Goal: Check status: Check status

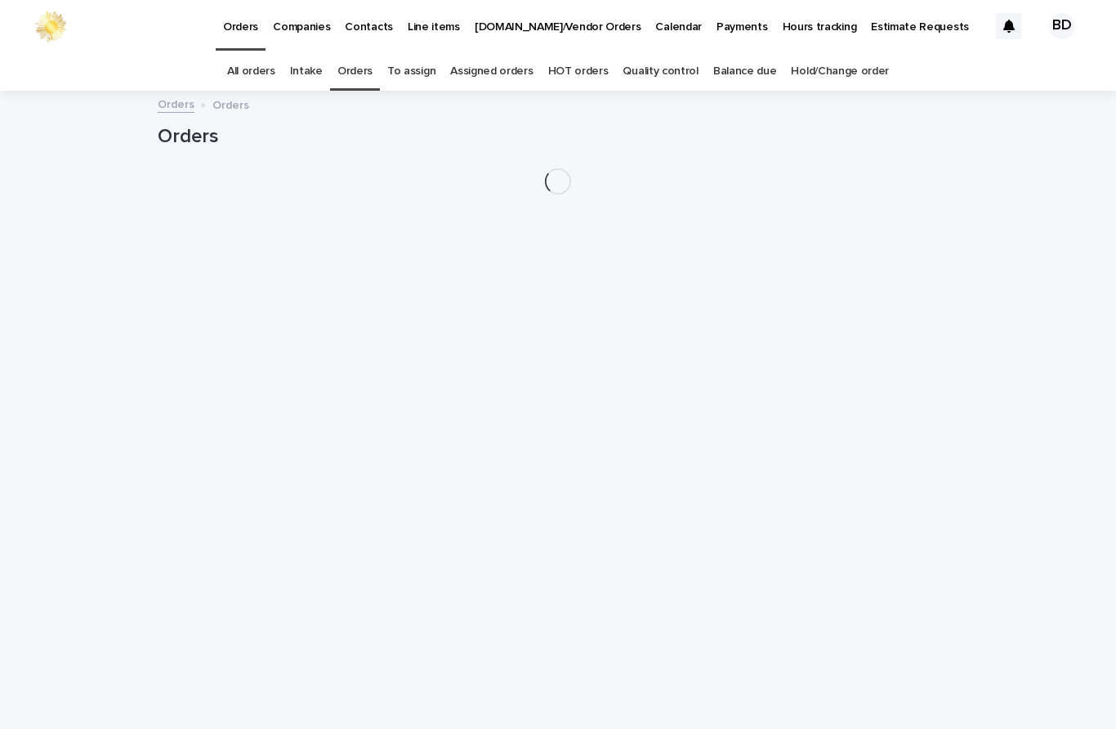
scroll to position [52, 0]
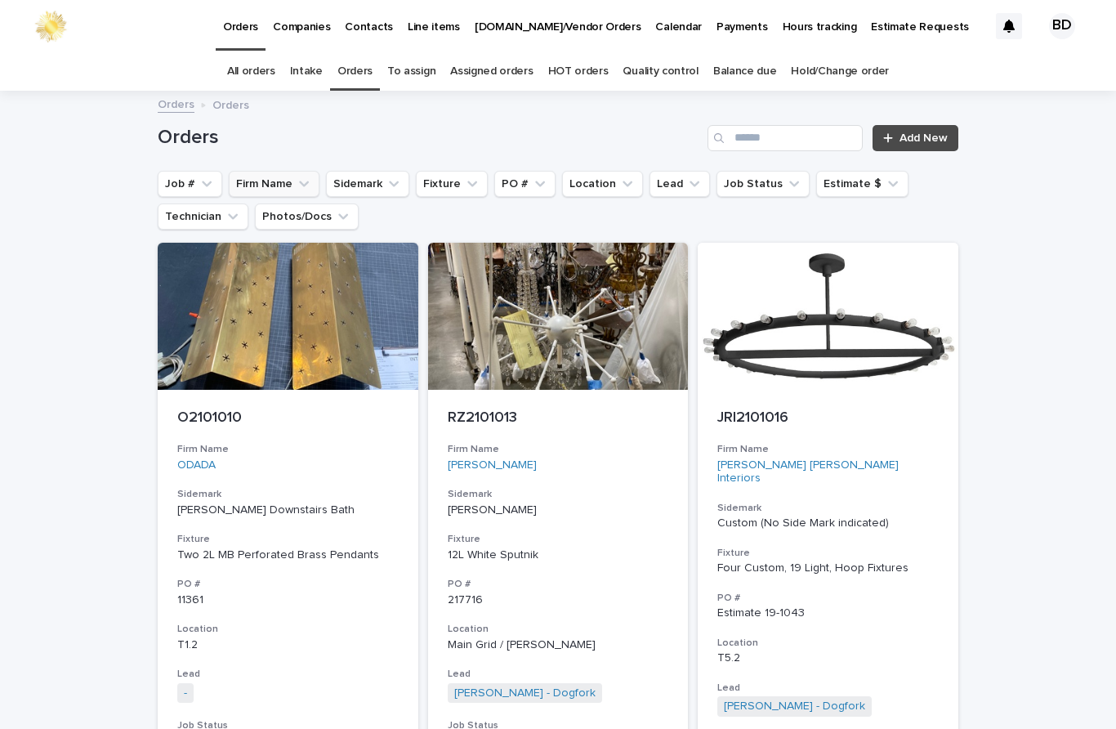
click at [266, 171] on button "Firm Name" at bounding box center [274, 184] width 91 height 26
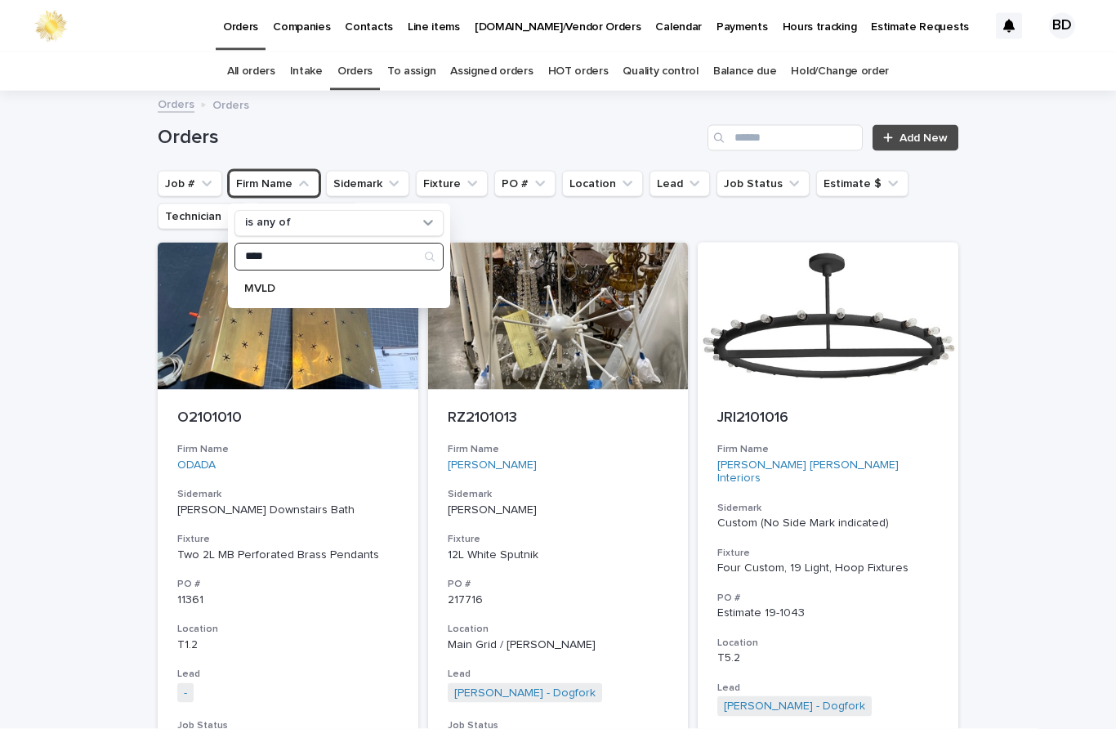
type input "****"
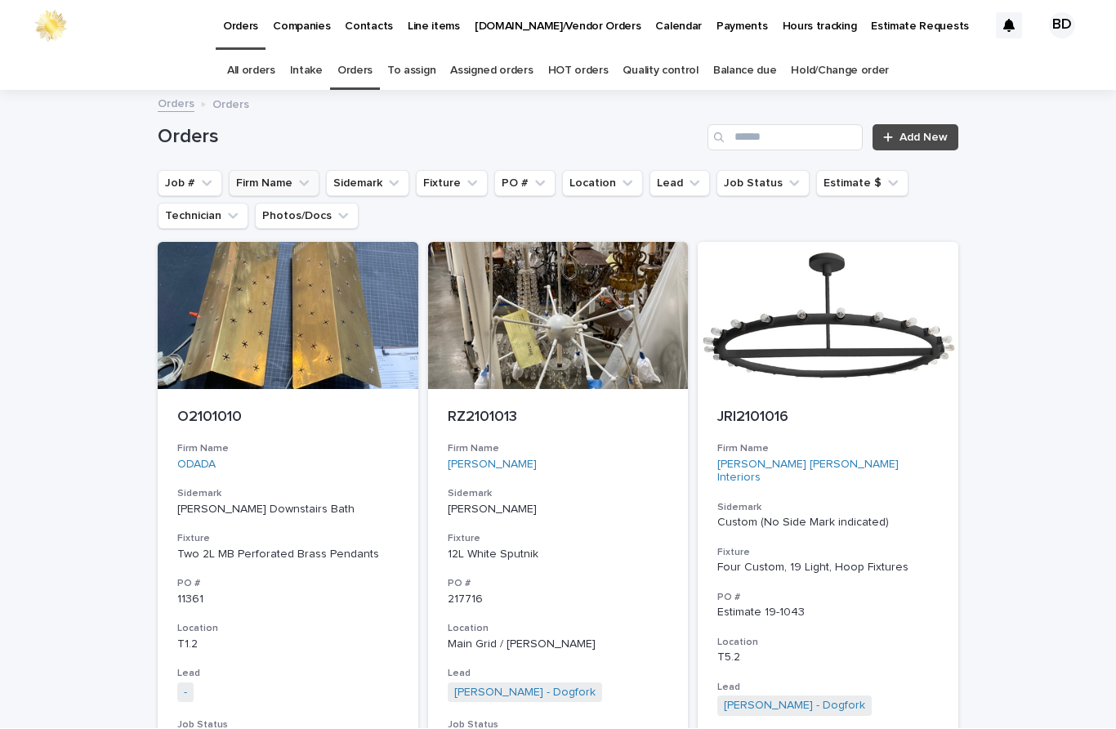
click at [278, 171] on button "Firm Name" at bounding box center [274, 184] width 91 height 26
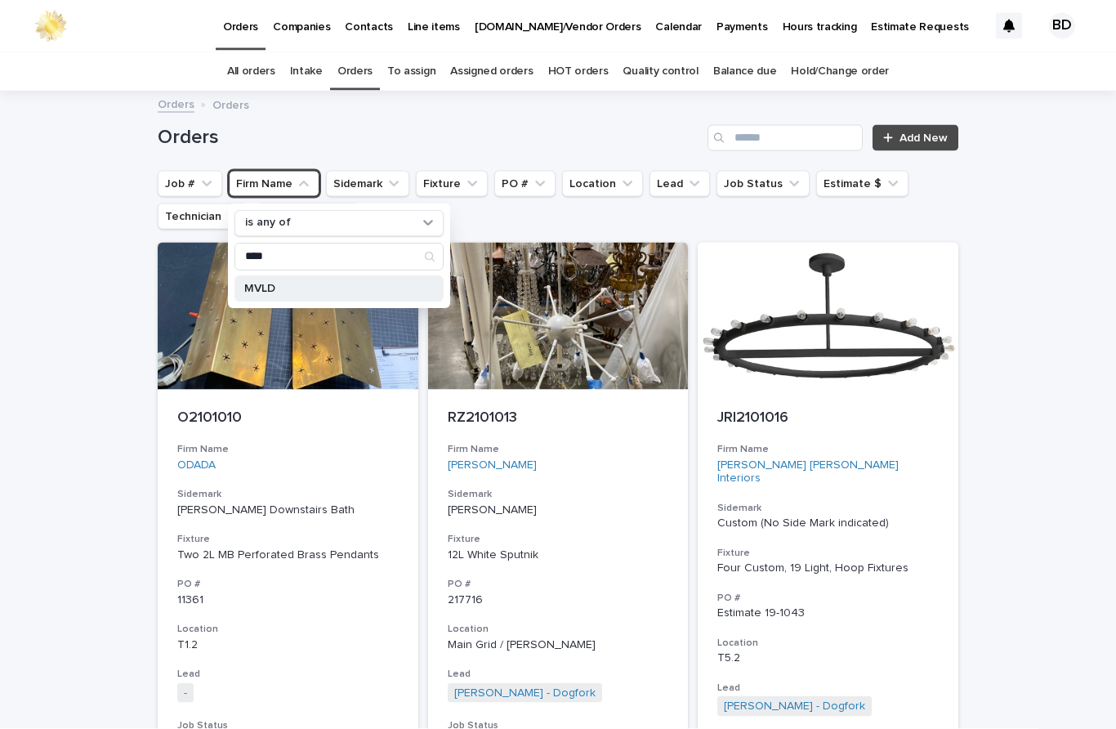
type input "****"
click at [249, 284] on p "MVLD" at bounding box center [330, 289] width 173 height 11
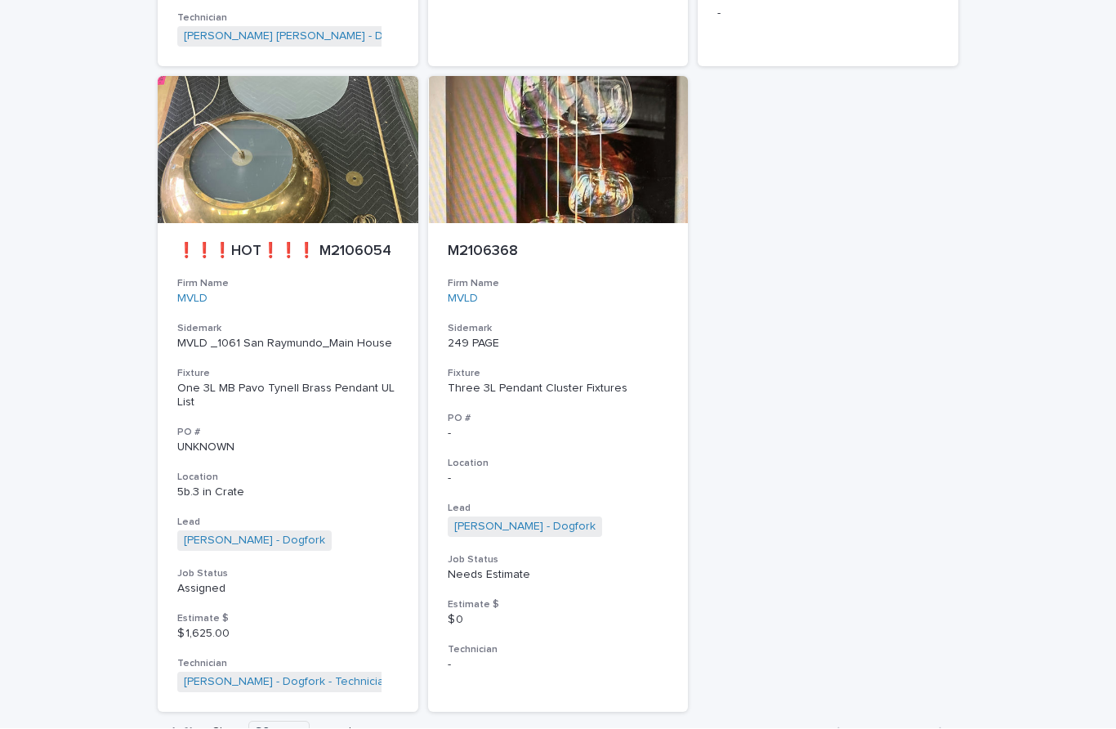
scroll to position [1482, 0]
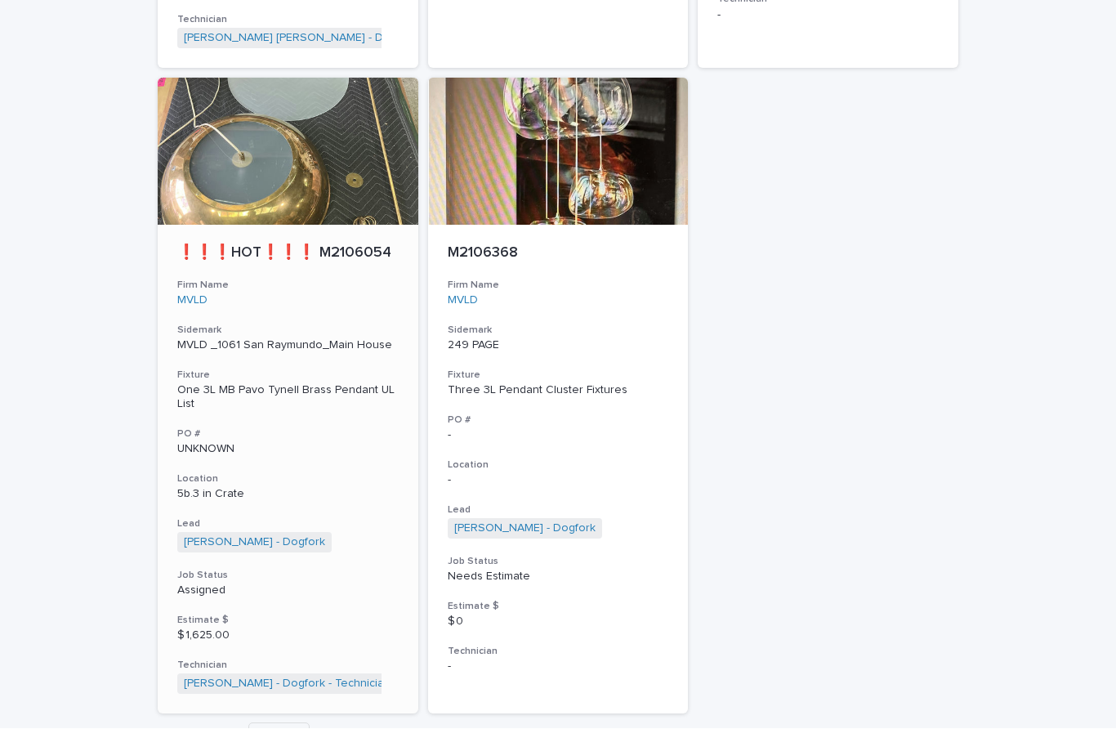
click at [363, 245] on p "❗❗❗HOT❗❗❗ M2106054" at bounding box center [287, 254] width 221 height 18
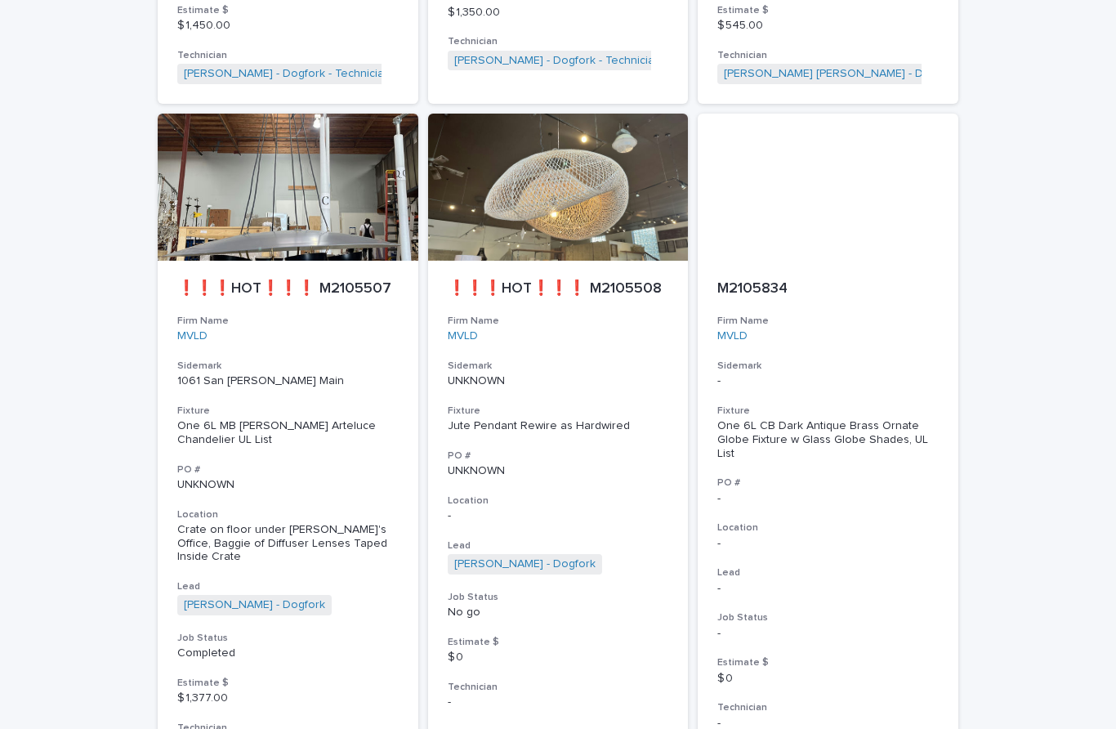
scroll to position [774, 0]
click at [637, 284] on p "❗❗❗HOT❗❗❗ M2105508" at bounding box center [558, 289] width 221 height 18
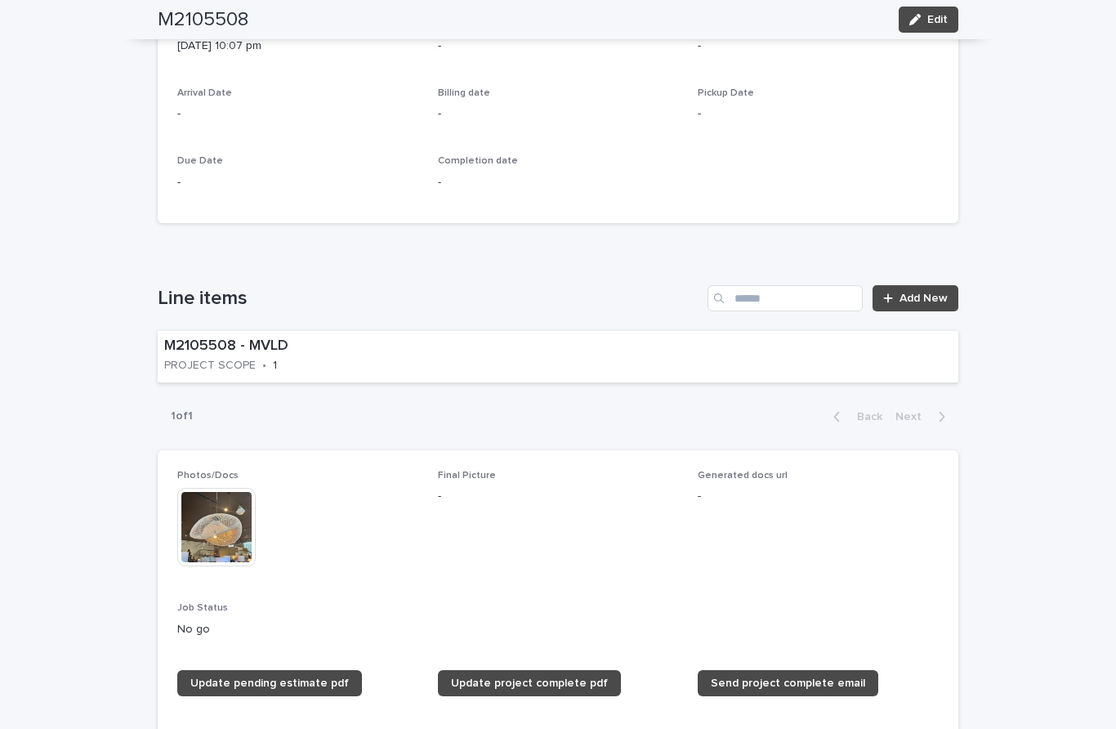
scroll to position [687, 0]
